Goal: Book appointment/travel/reservation

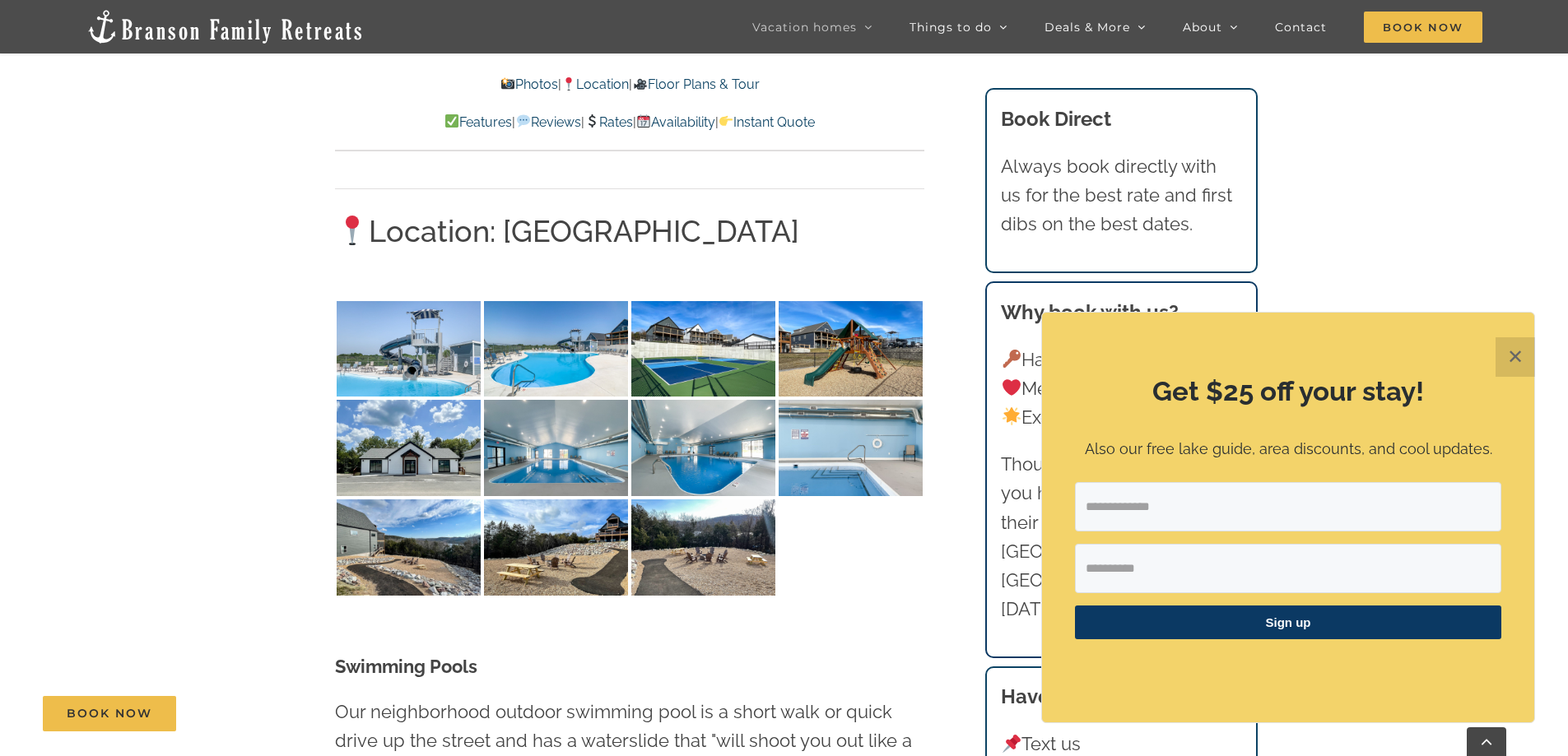
scroll to position [3868, 0]
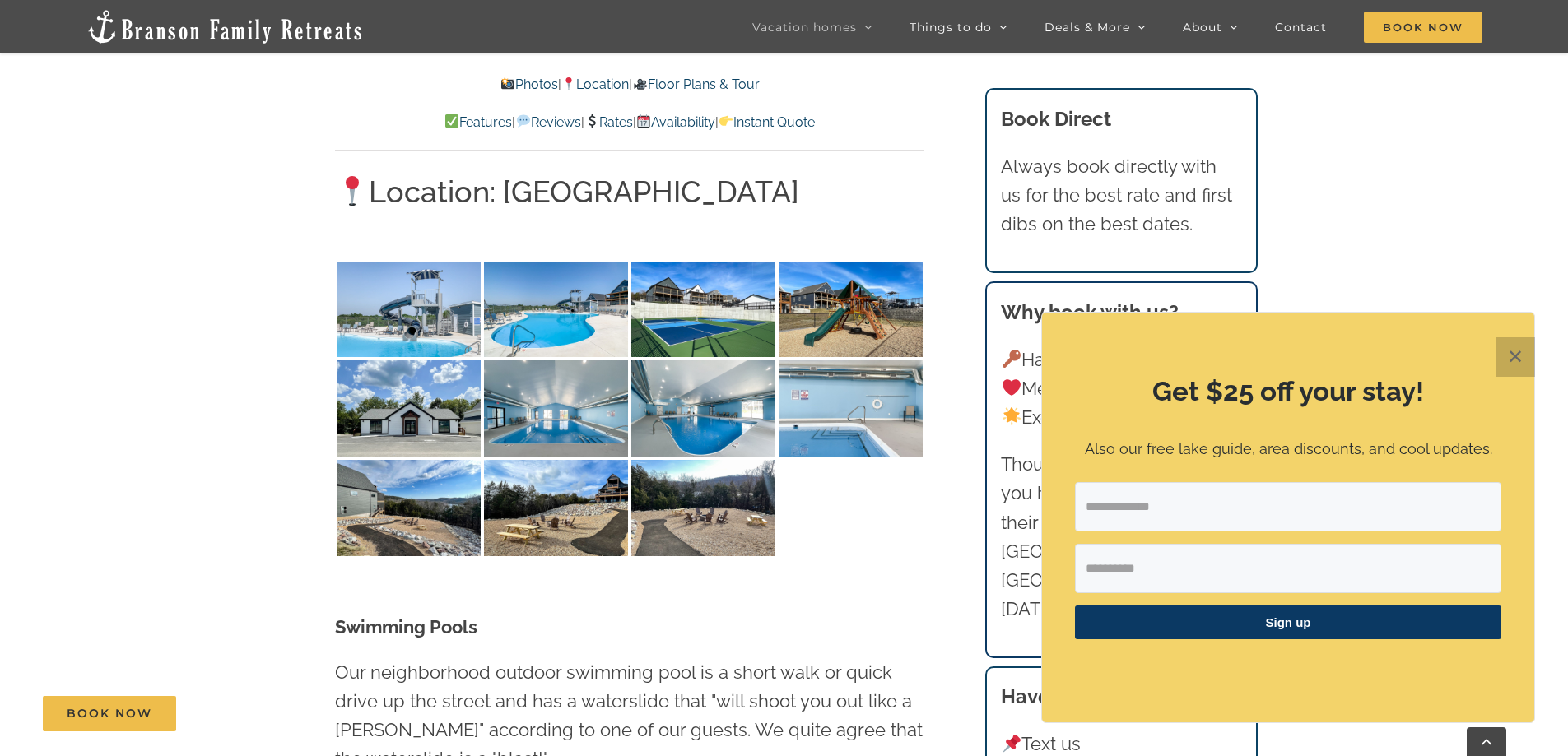
click at [1506, 347] on button "✕" at bounding box center [1516, 357] width 39 height 39
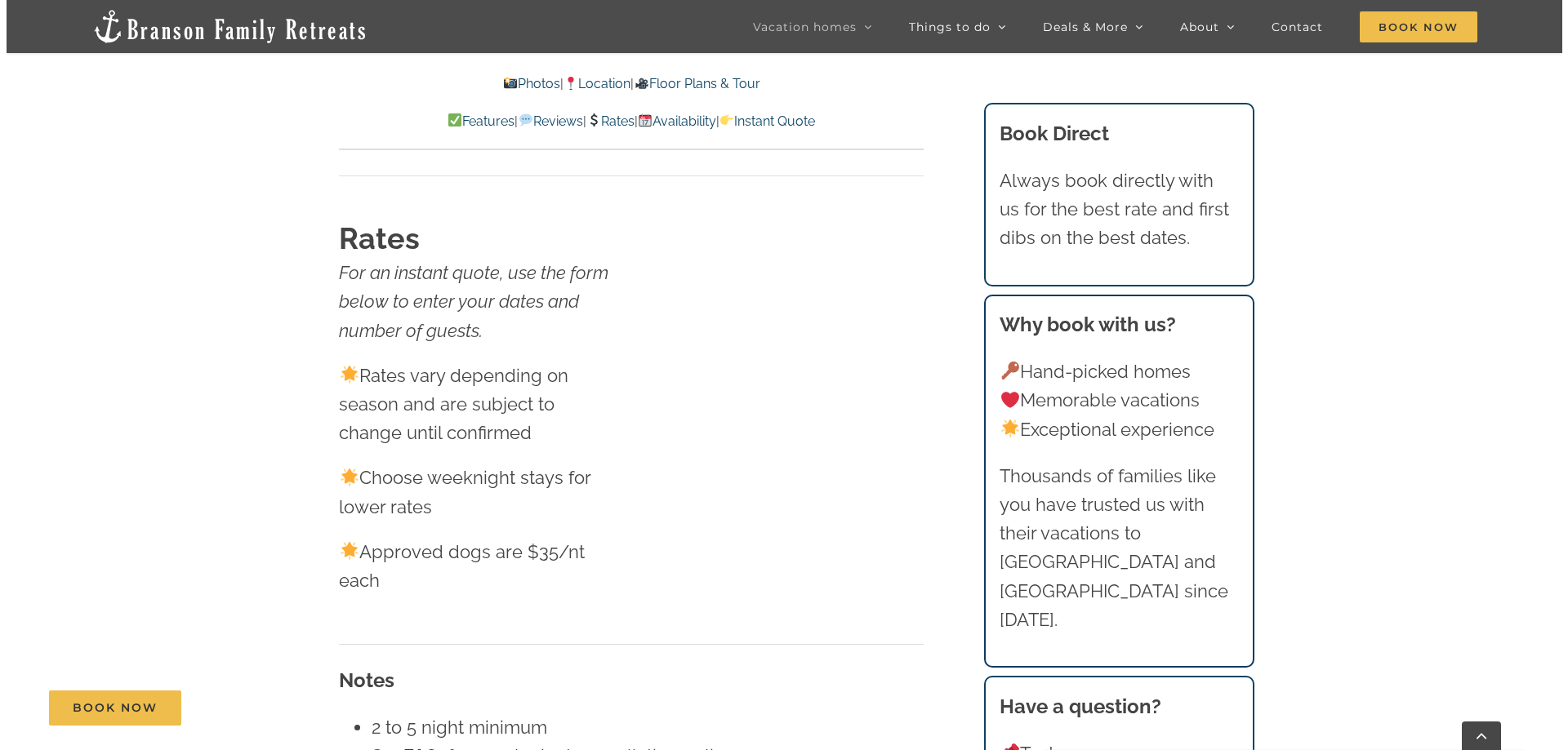
scroll to position [9308, 0]
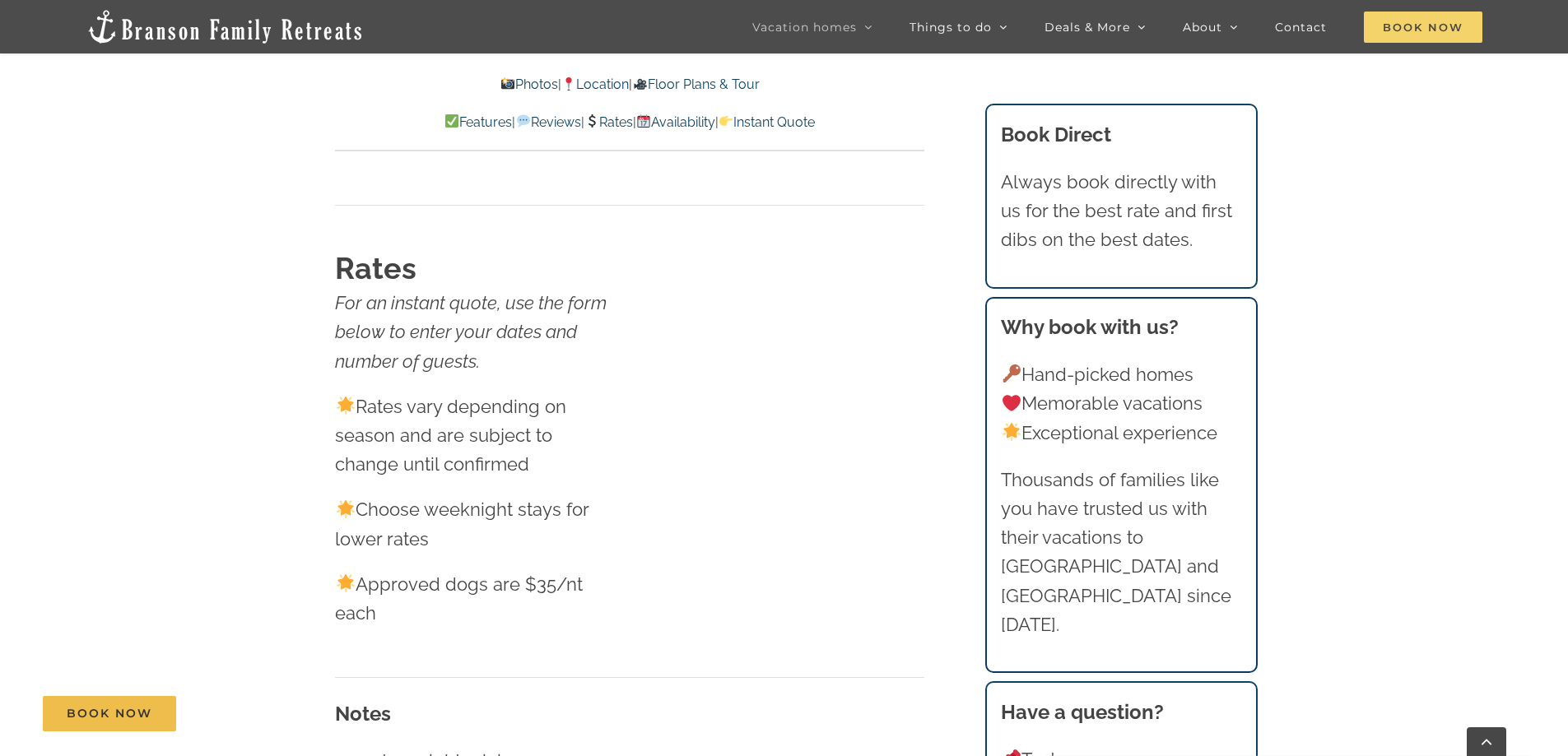
click at [1420, 31] on span "Book Now" at bounding box center [1423, 27] width 118 height 31
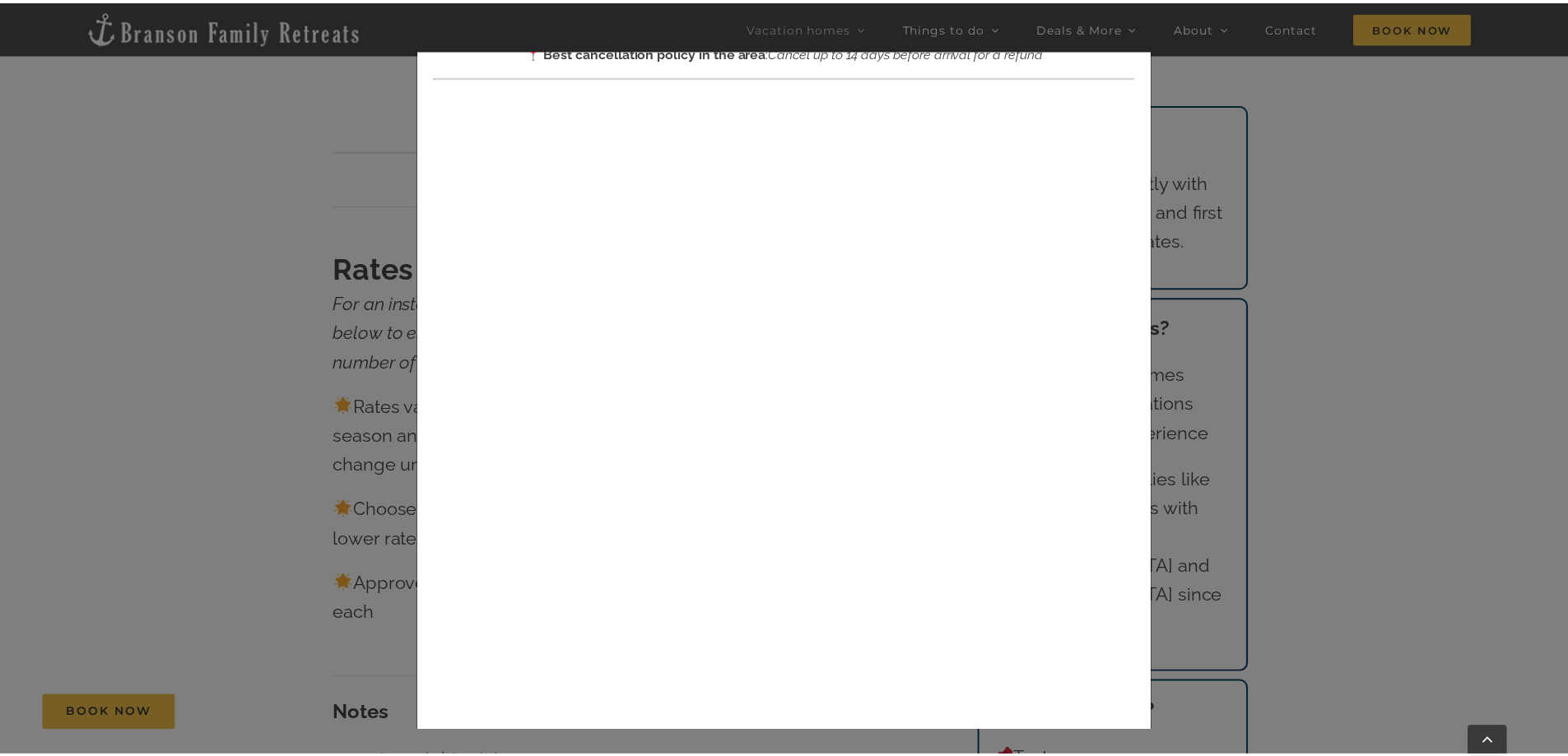
scroll to position [0, 0]
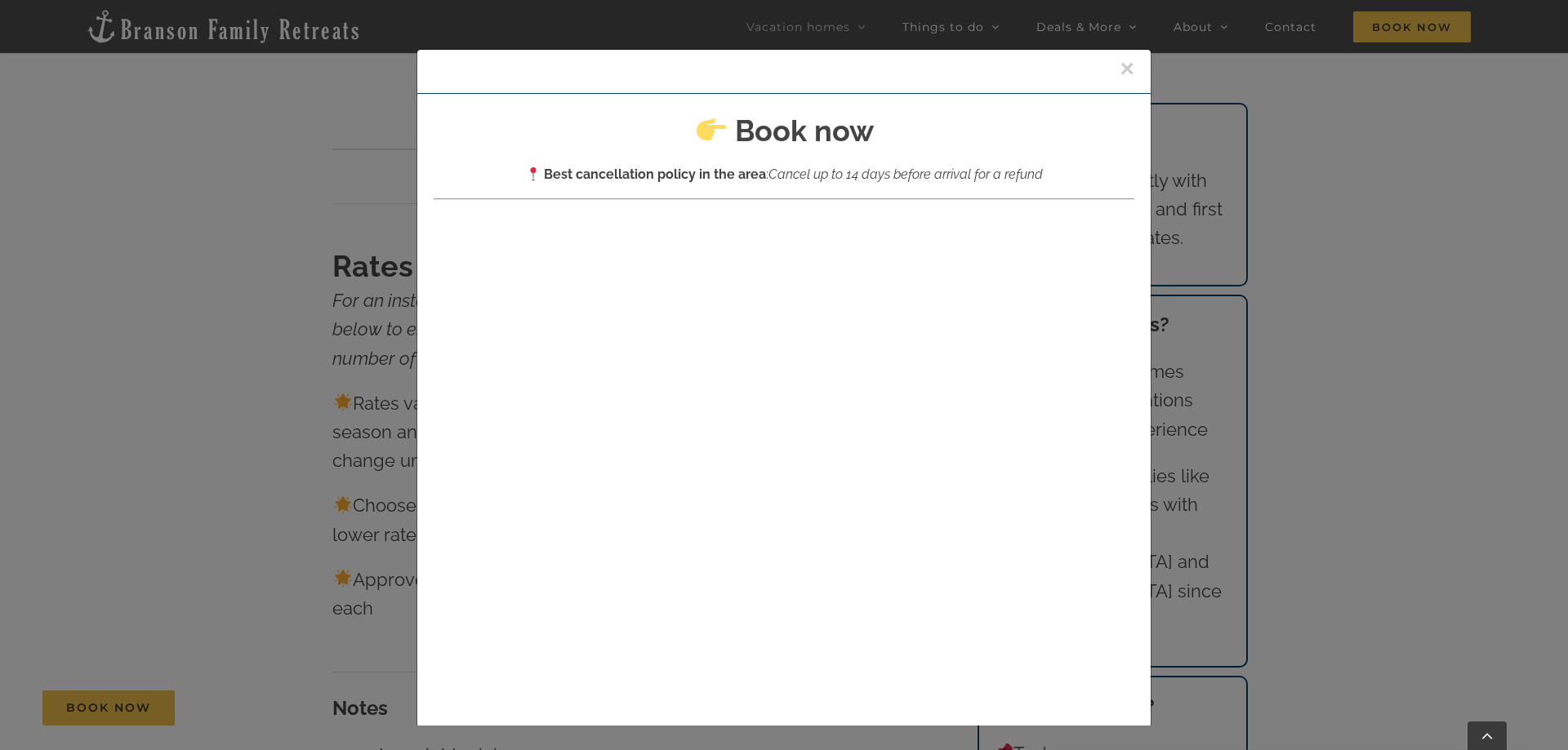
click at [1120, 73] on button "×" at bounding box center [1127, 68] width 14 height 25
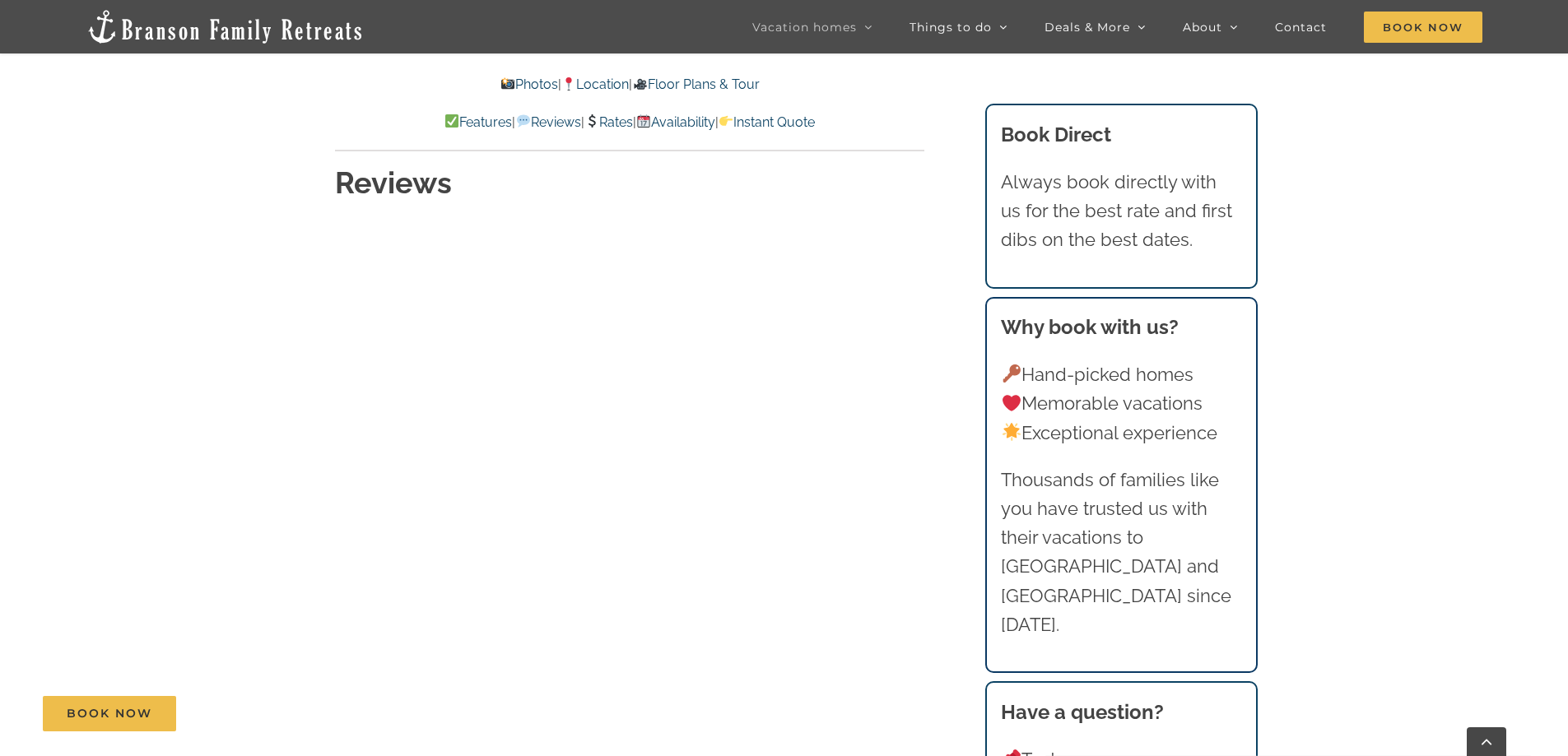
scroll to position [7818, 0]
click at [304, 36] on img at bounding box center [225, 27] width 279 height 37
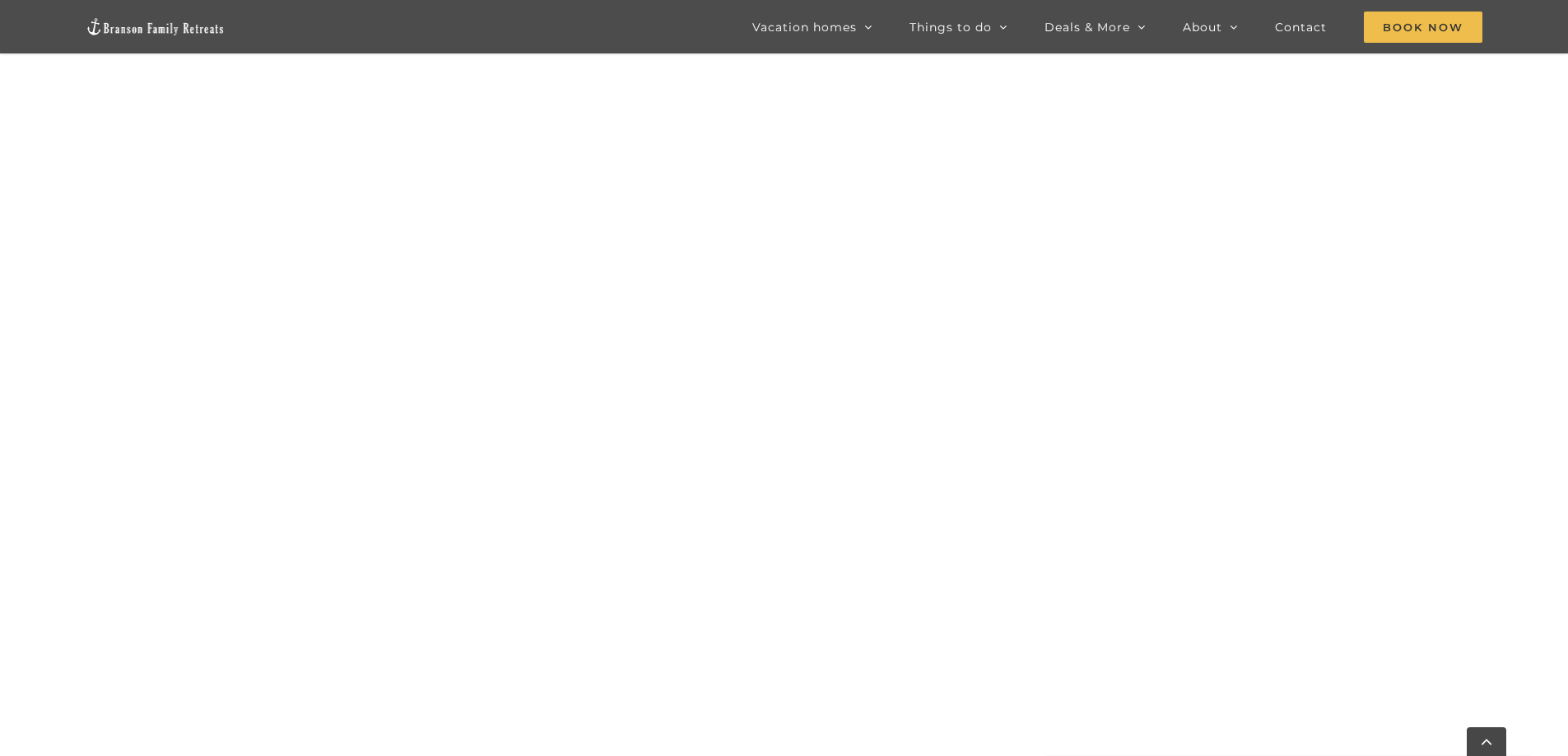
scroll to position [1262, 0]
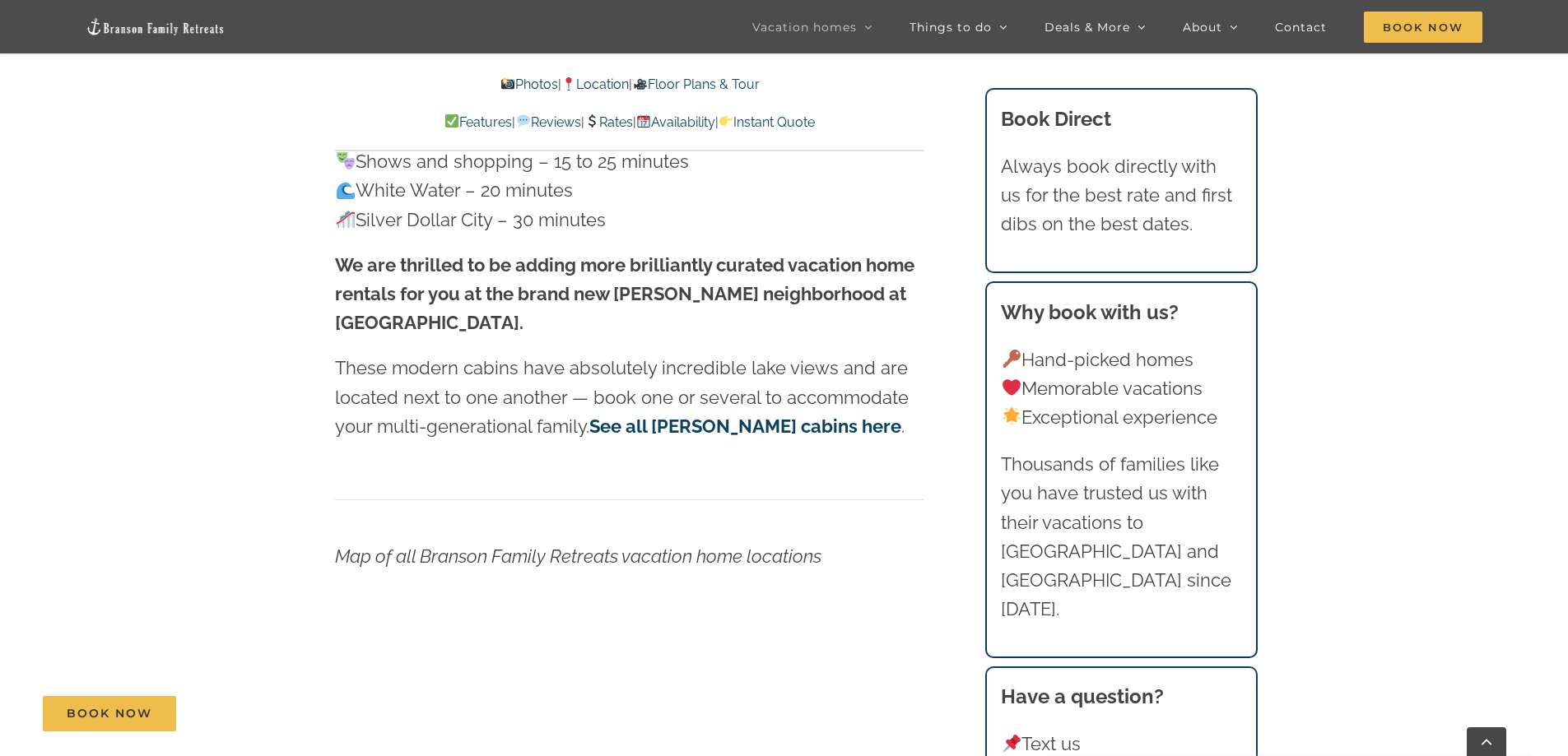
scroll to position [5267, 0]
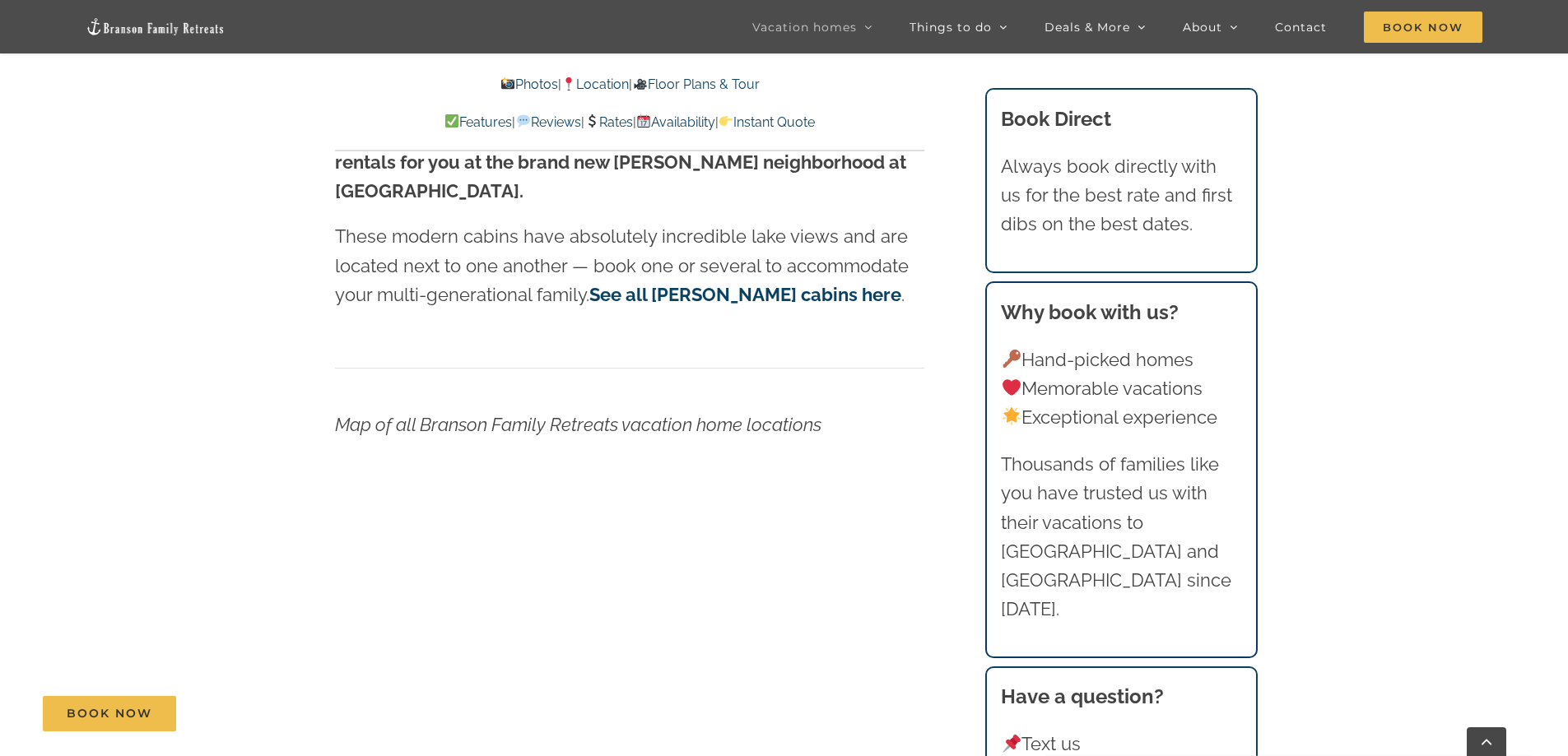
click at [686, 414] on em "Map of all Branson Family Retreats vacation home locations" at bounding box center [578, 424] width 487 height 21
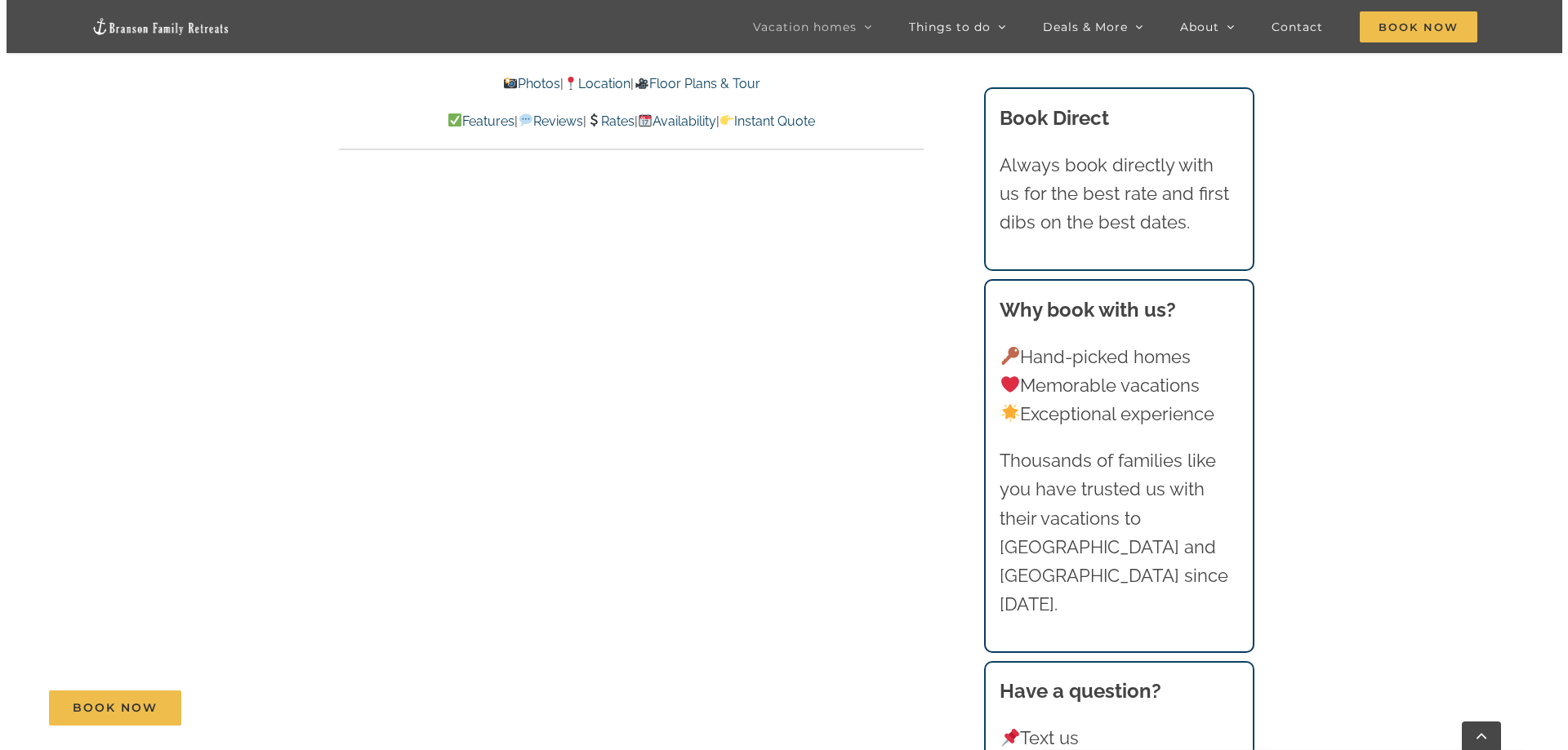
scroll to position [8818, 0]
click at [1394, 39] on span "Book Now" at bounding box center [1412, 26] width 118 height 31
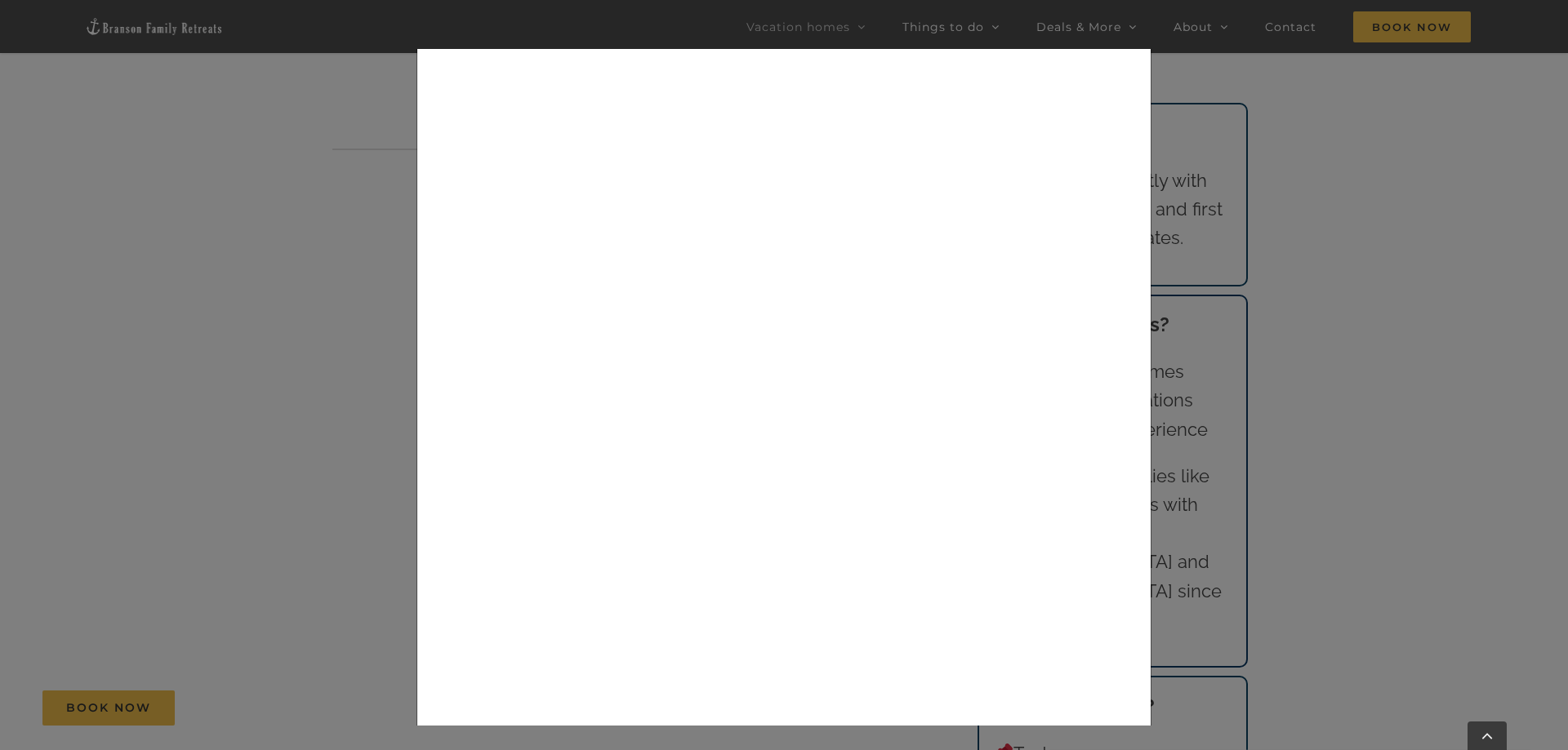
scroll to position [163, 0]
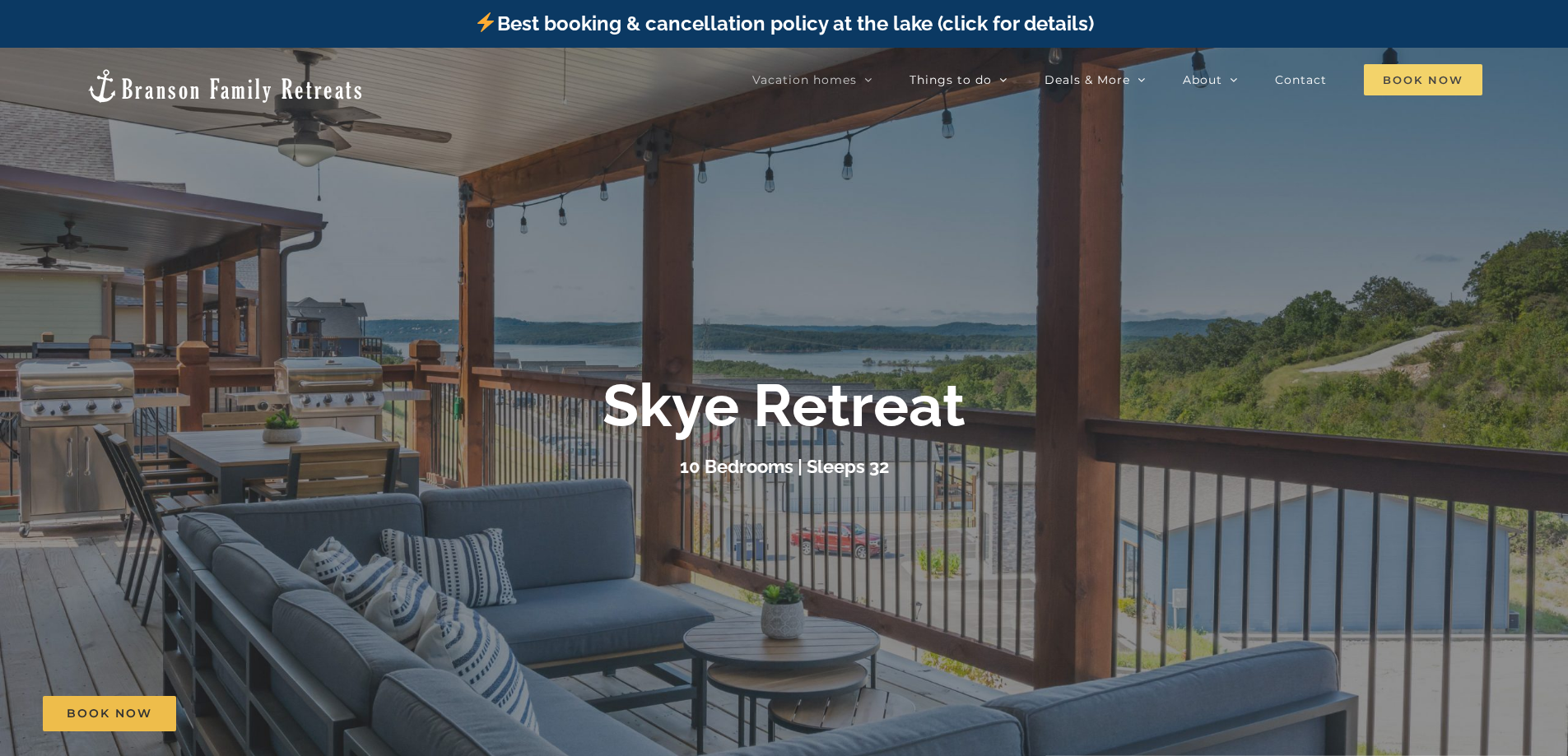
click at [1389, 79] on span "Book Now" at bounding box center [1423, 80] width 118 height 31
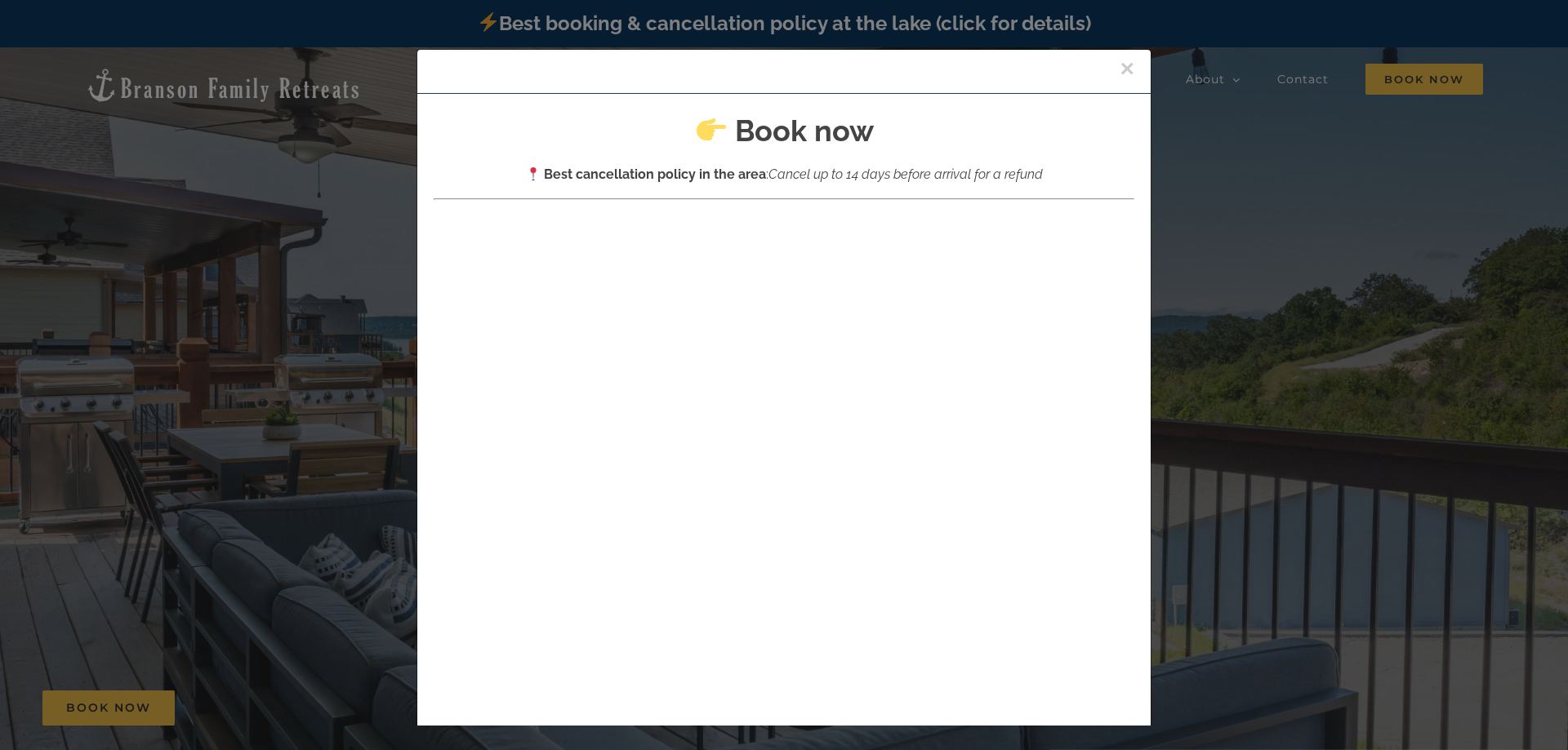
click at [1120, 67] on button "×" at bounding box center [1127, 68] width 14 height 25
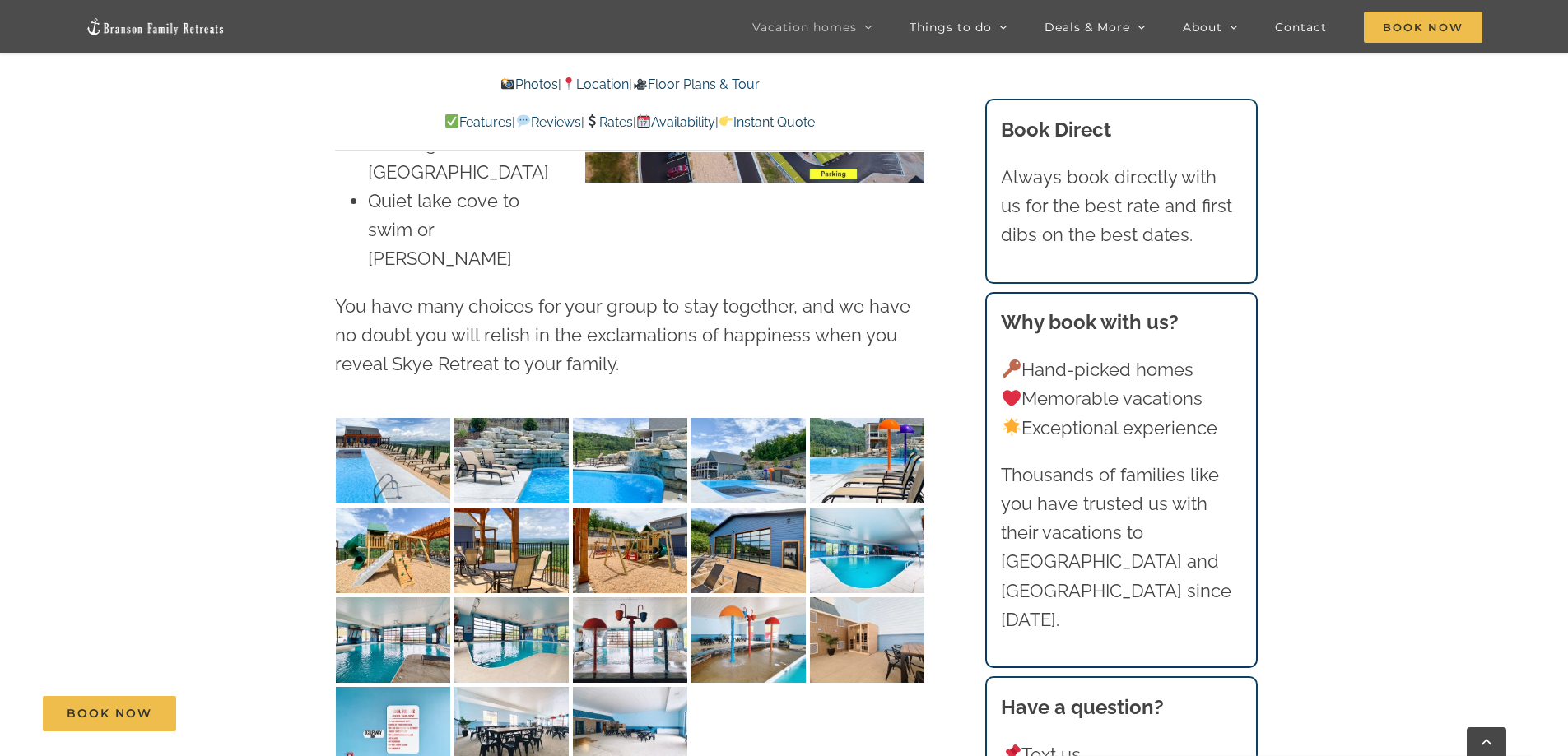
scroll to position [4279, 0]
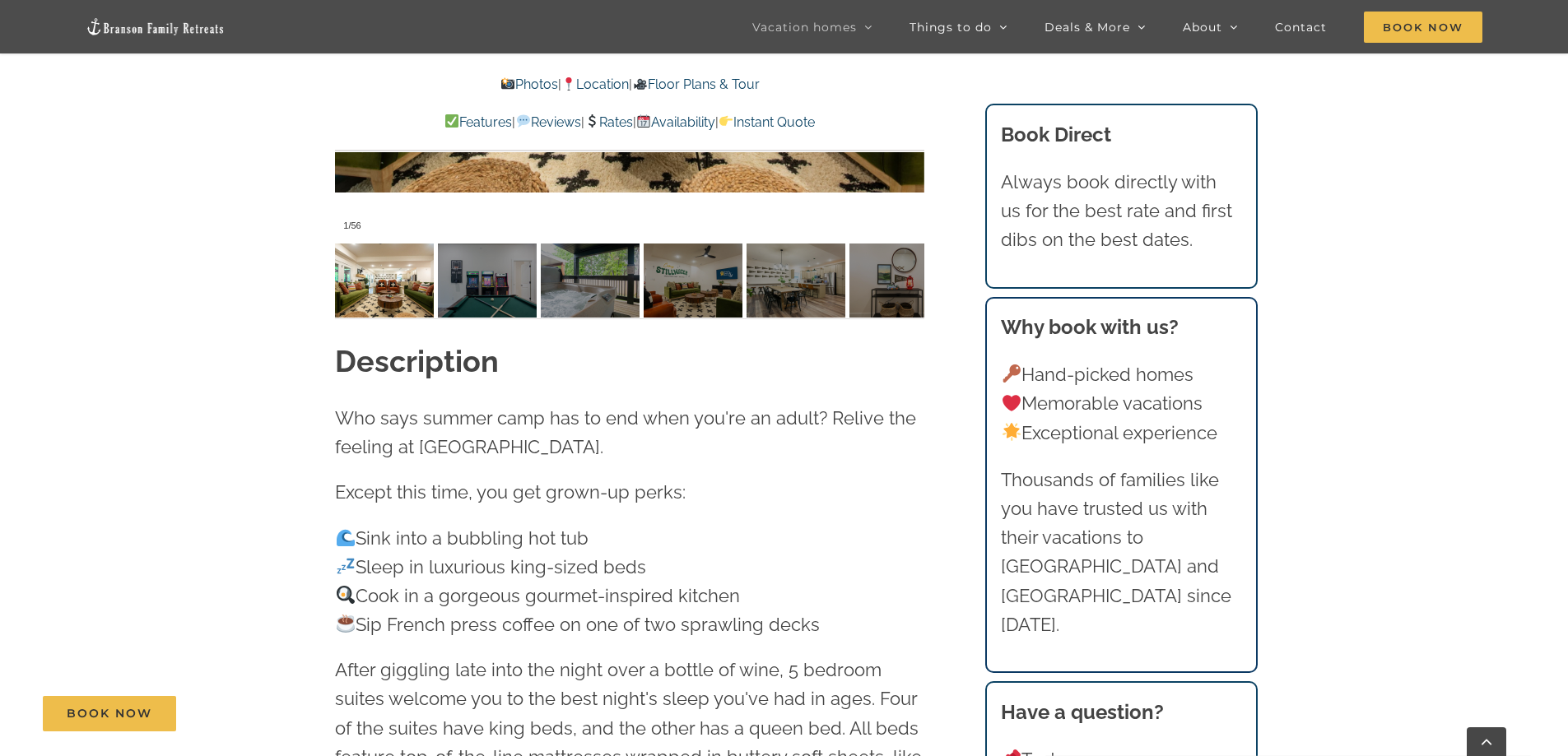
scroll to position [1646, 0]
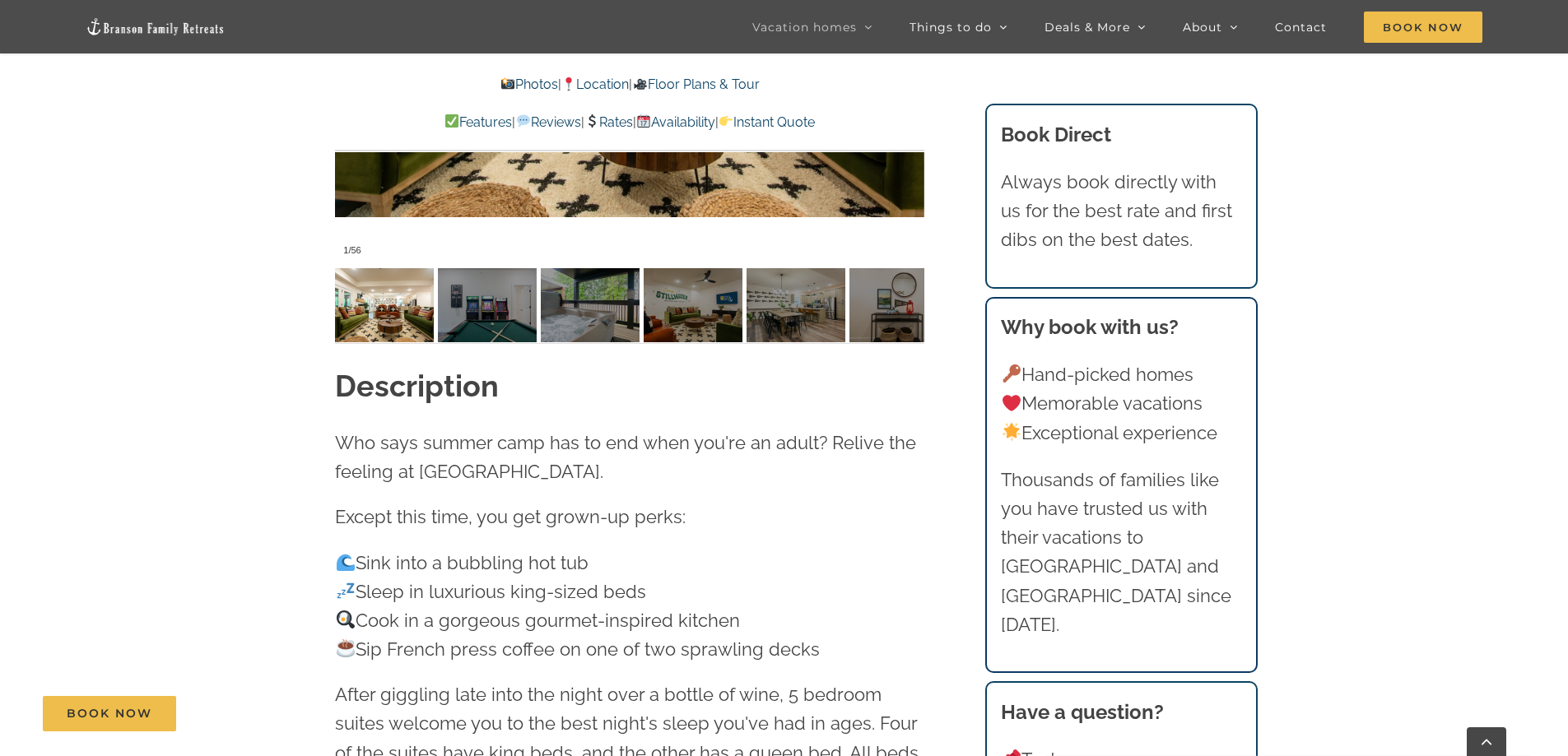
click at [596, 88] on link "Location" at bounding box center [595, 84] width 68 height 15
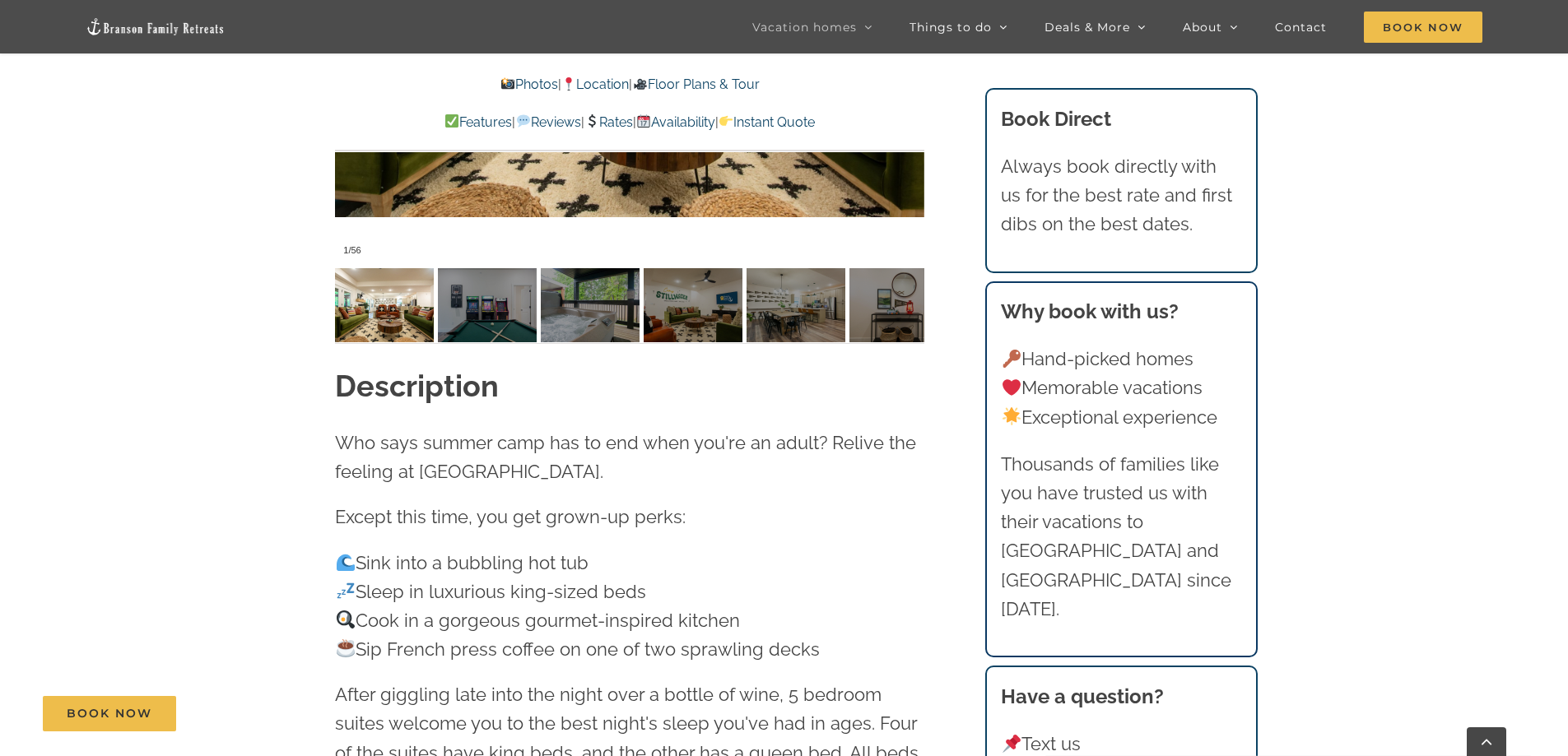
scroll to position [3810, 0]
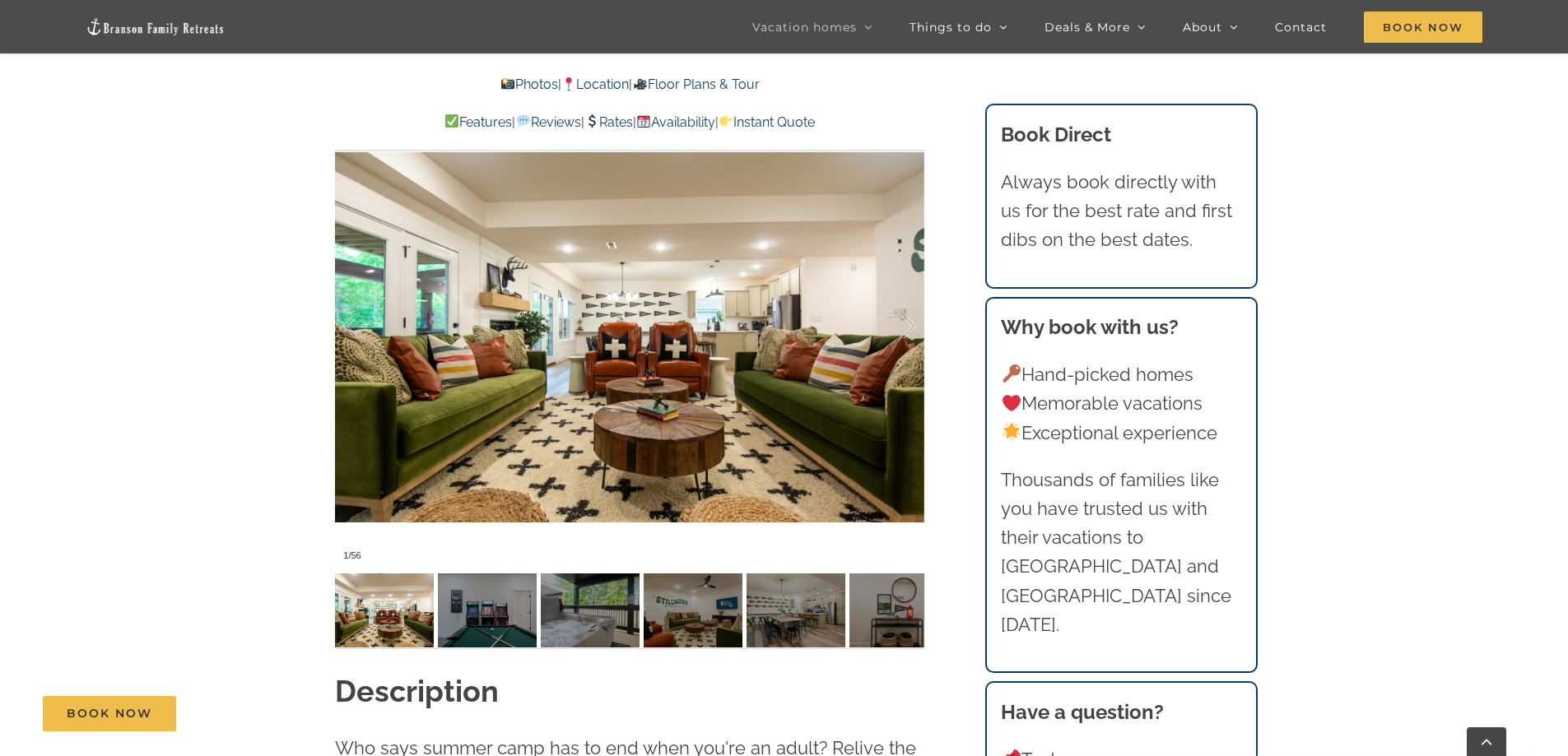
click at [598, 124] on link "Rates" at bounding box center [608, 122] width 49 height 15
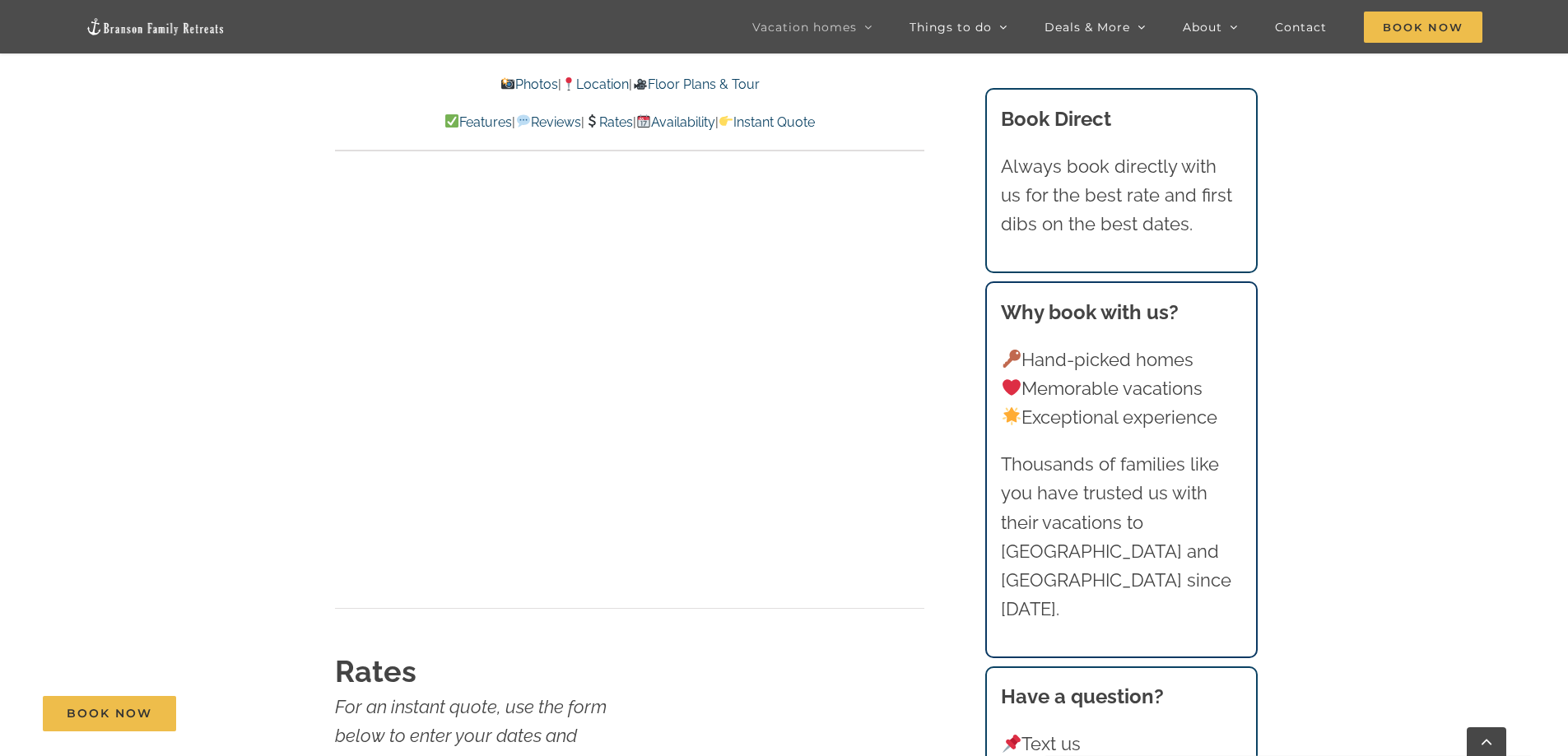
scroll to position [10113, 0]
